Goal: Register for event/course

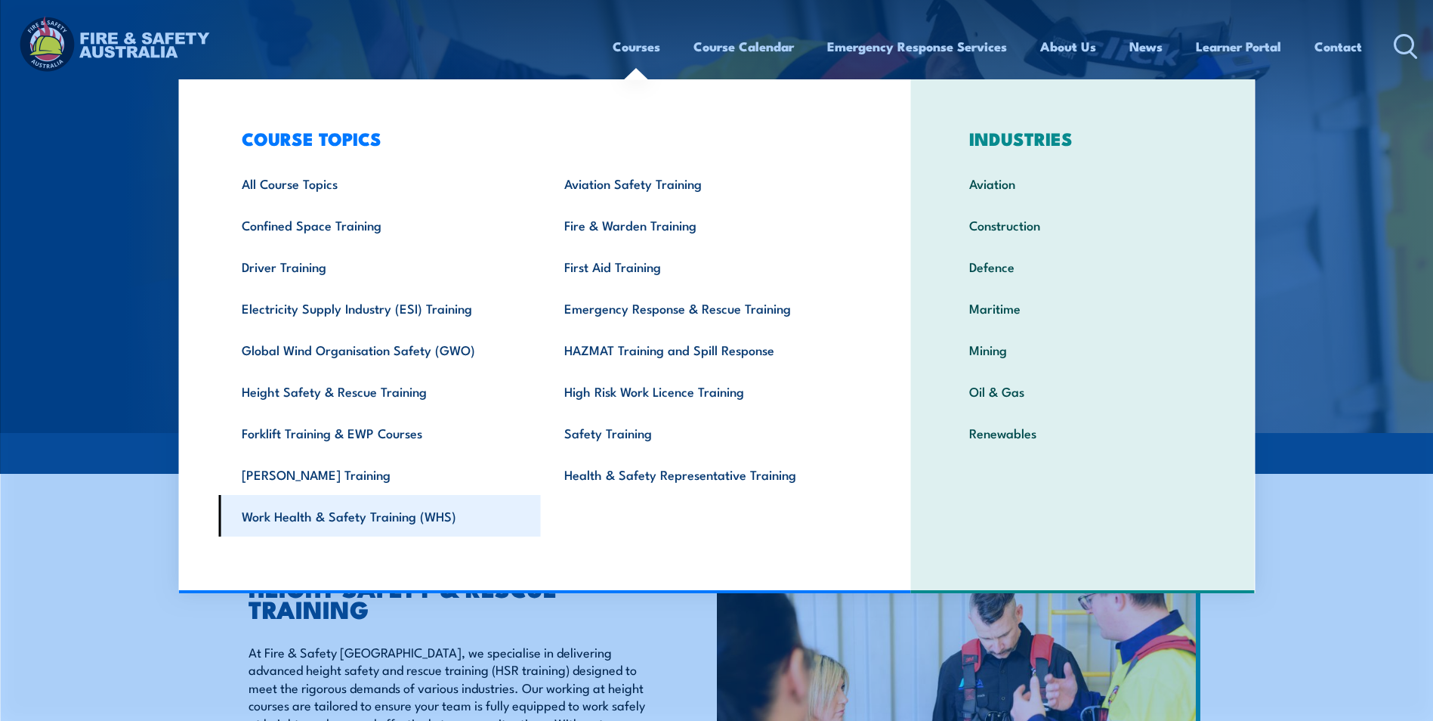
click at [332, 518] on link "Work Health & Safety Training (WHS)" at bounding box center [379, 516] width 322 height 42
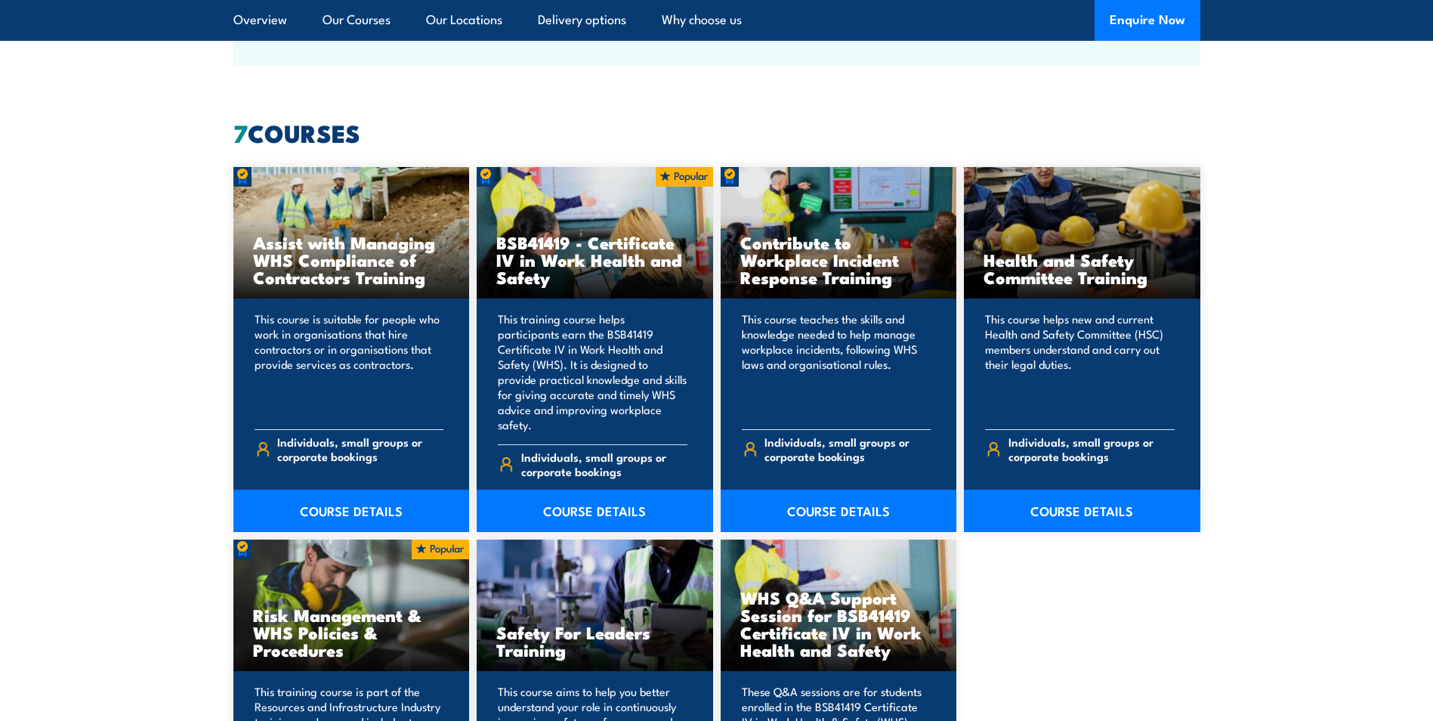
scroll to position [1133, 0]
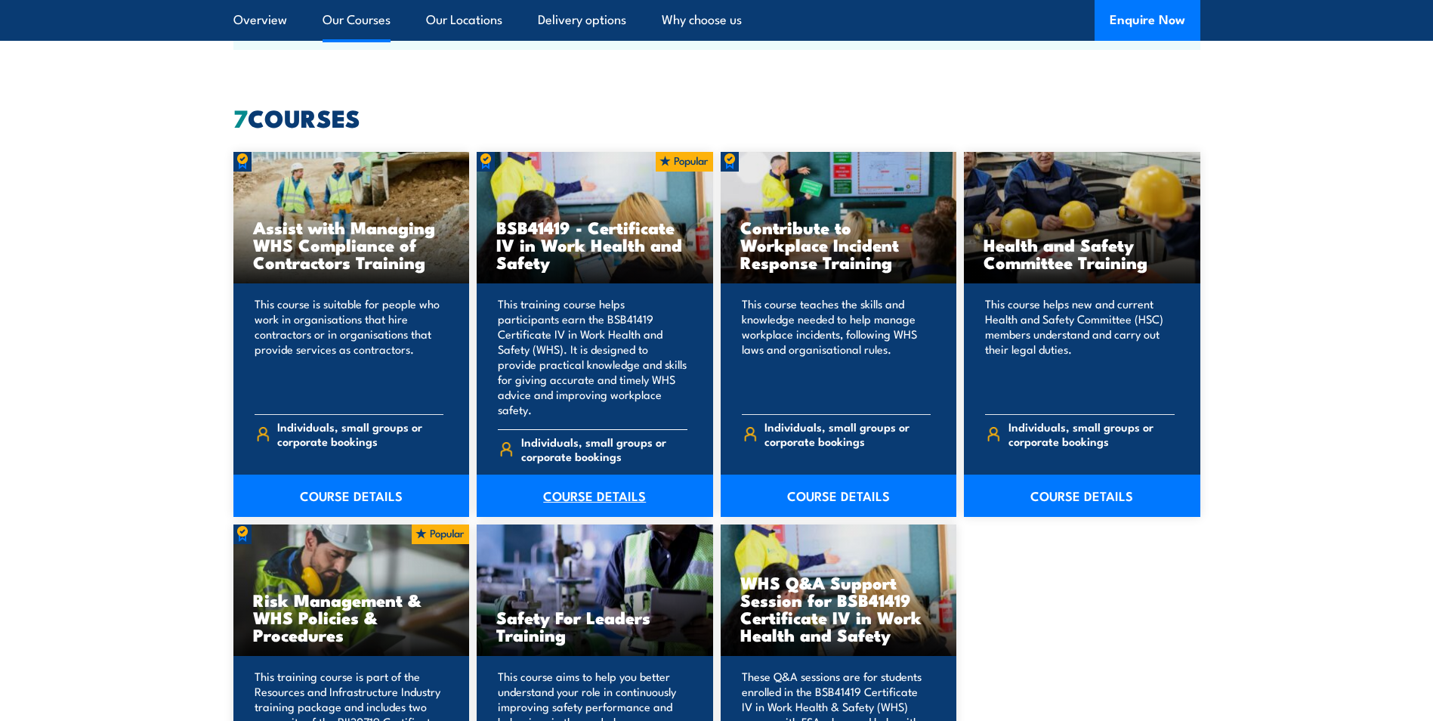
click at [573, 480] on link "COURSE DETAILS" at bounding box center [595, 495] width 236 height 42
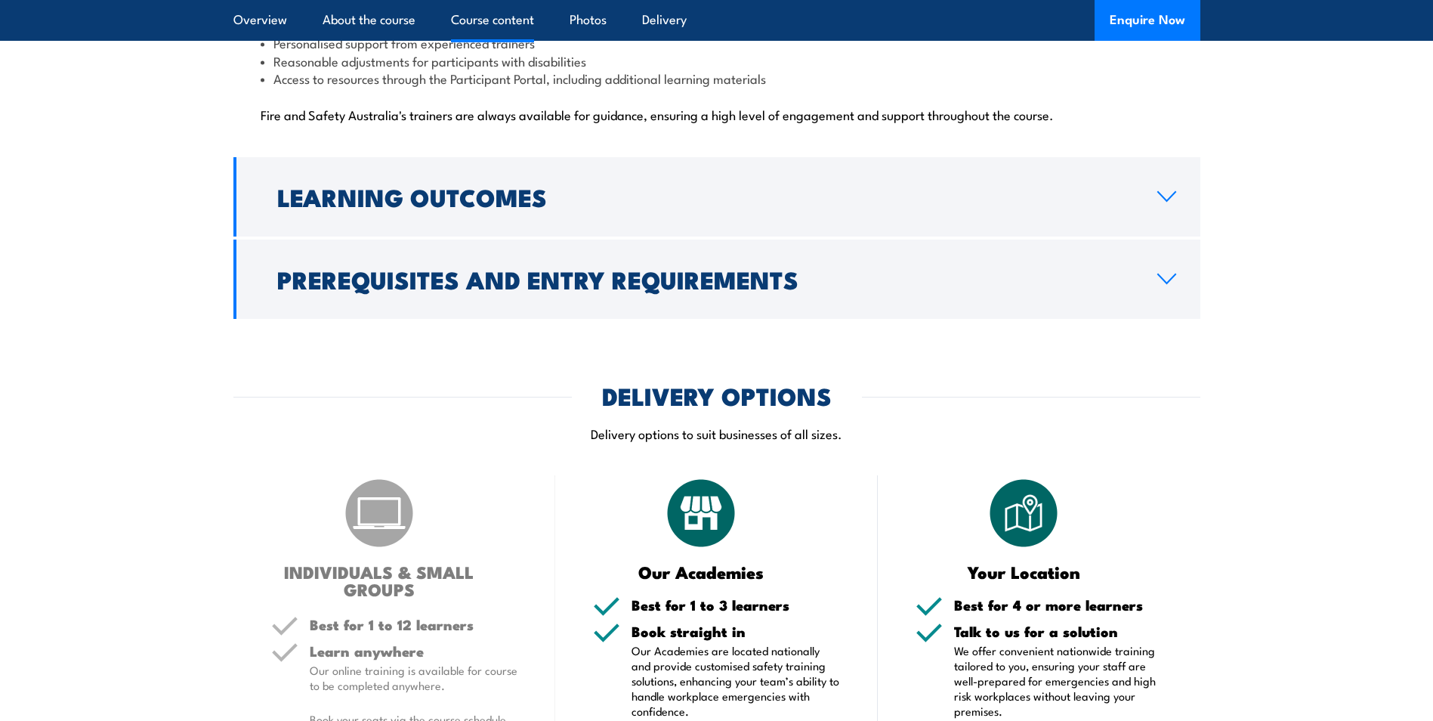
scroll to position [3927, 0]
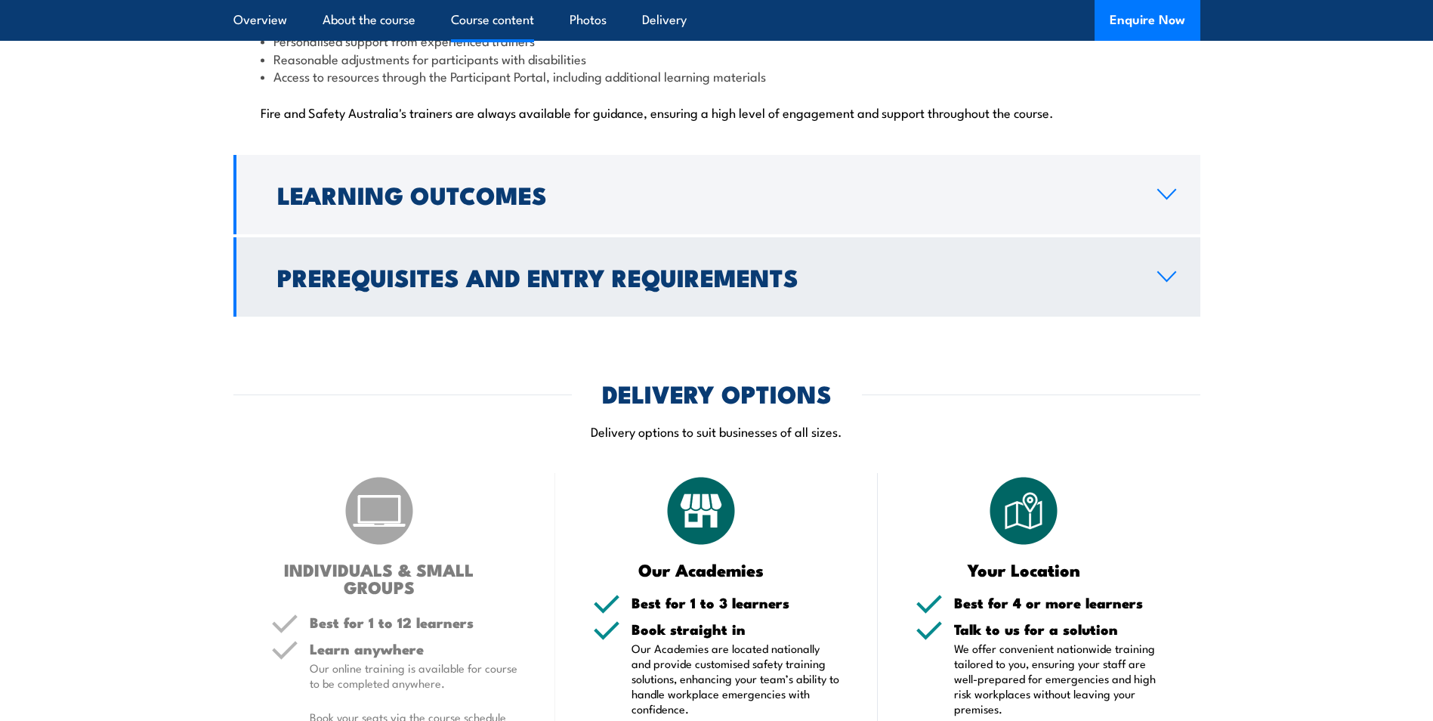
click at [1162, 250] on link "Prerequisites and Entry Requirements" at bounding box center [716, 276] width 967 height 79
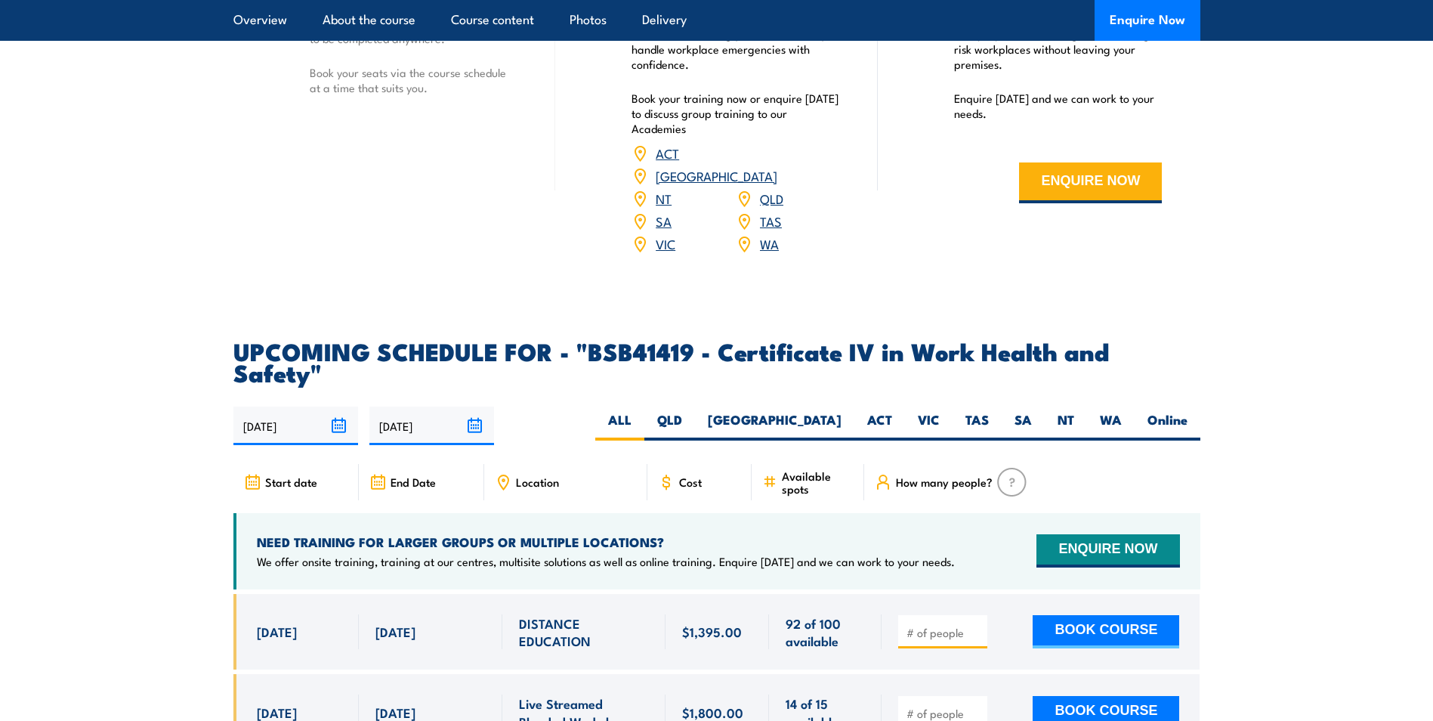
scroll to position [2397, 0]
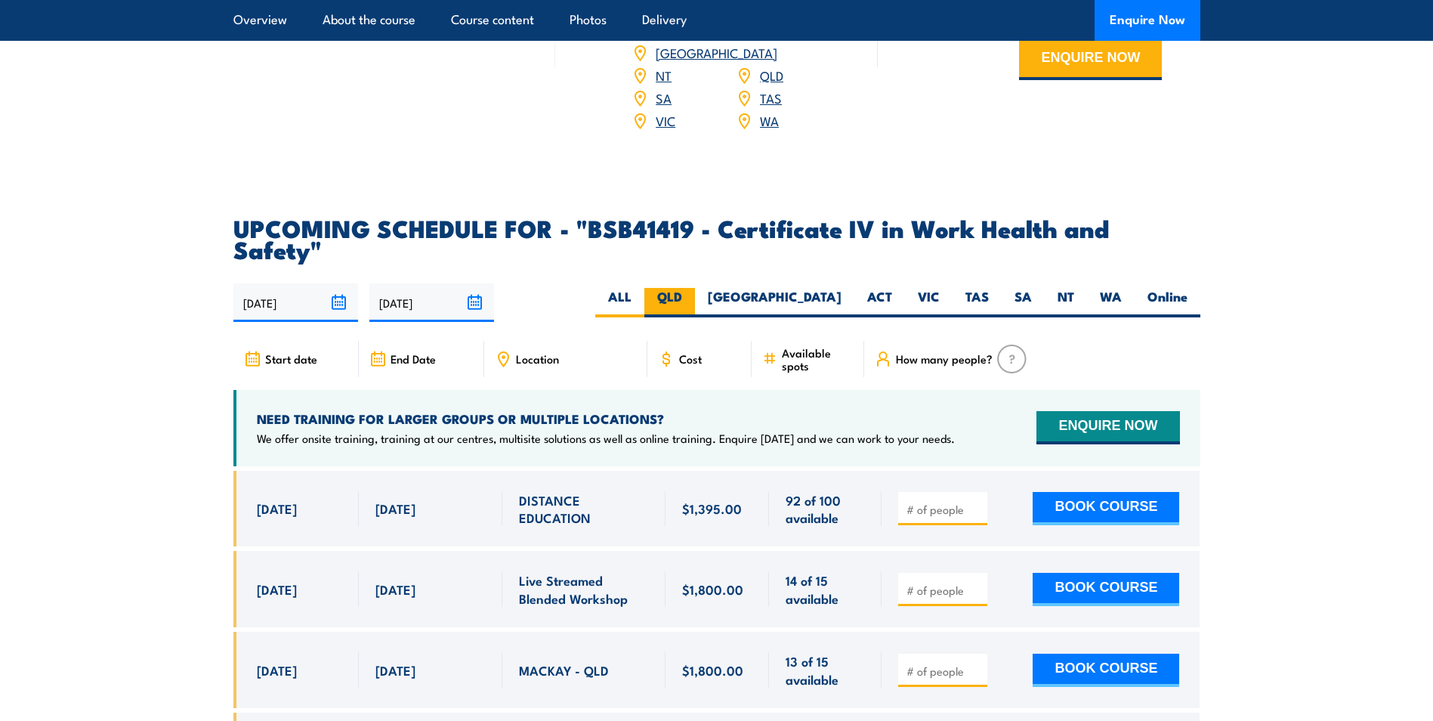
click at [695, 288] on label "QLD" at bounding box center [669, 302] width 51 height 29
click at [692, 288] on input "QLD" at bounding box center [687, 293] width 10 height 10
radio input "true"
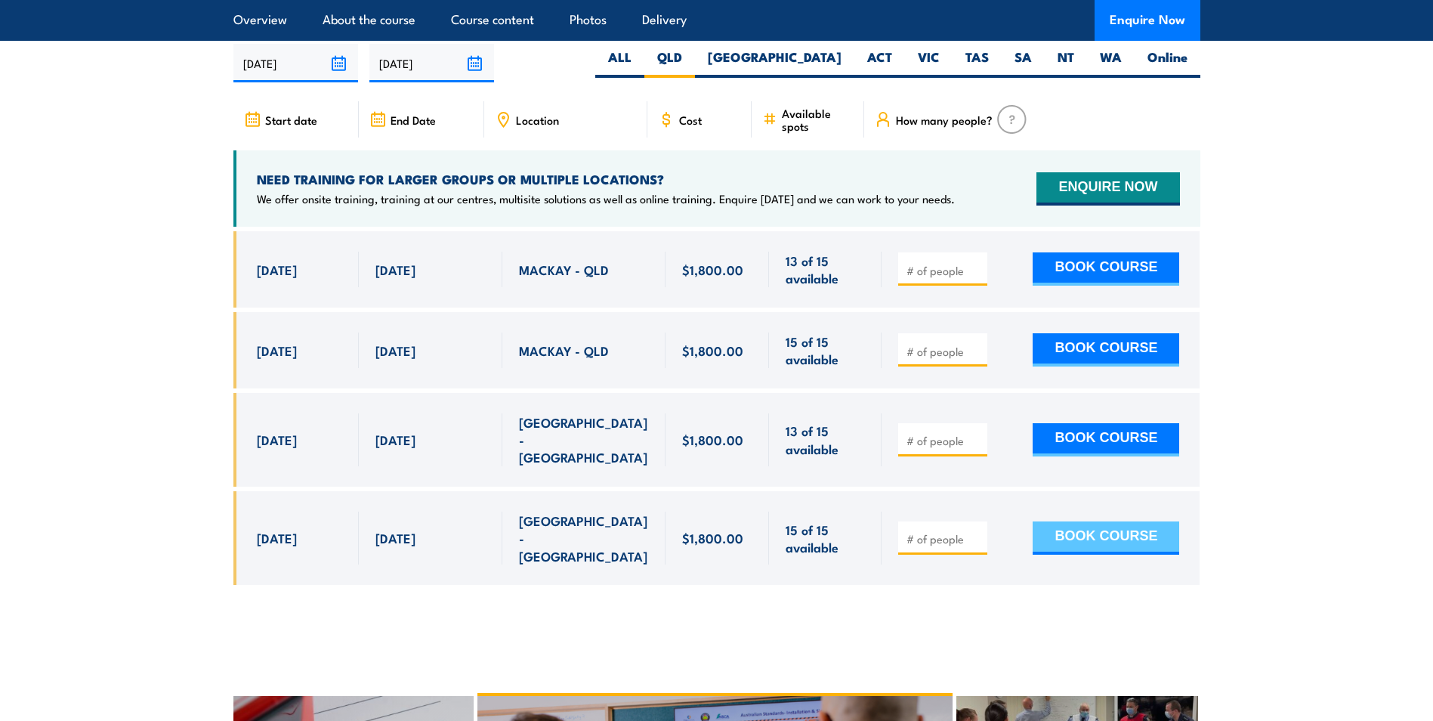
scroll to position [4853, 0]
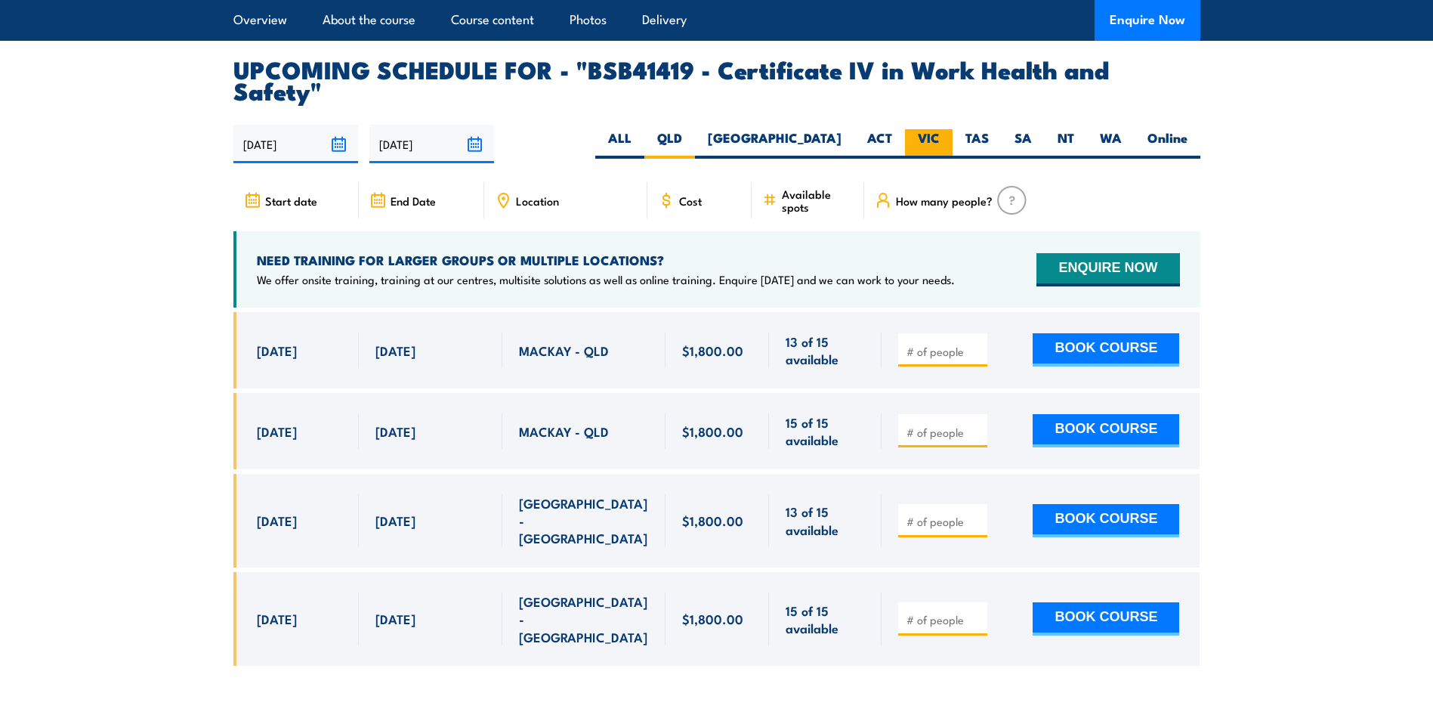
click at [924, 129] on label "VIC" at bounding box center [929, 143] width 48 height 29
click at [940, 129] on input "VIC" at bounding box center [945, 134] width 10 height 10
radio input "true"
